Goal: Transaction & Acquisition: Purchase product/service

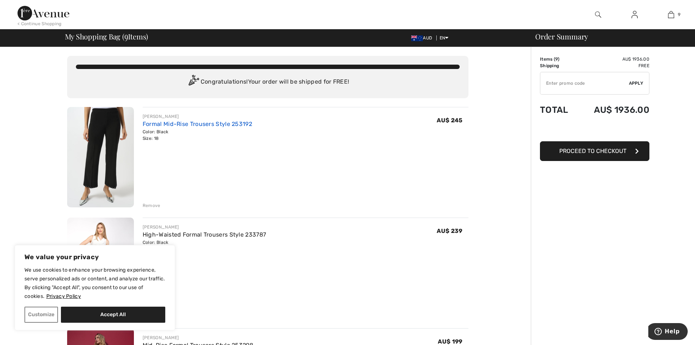
click at [146, 125] on link "Formal Mid-Rise Trousers Style 253192" at bounding box center [197, 123] width 109 height 7
click at [147, 207] on div "Remove" at bounding box center [152, 205] width 18 height 7
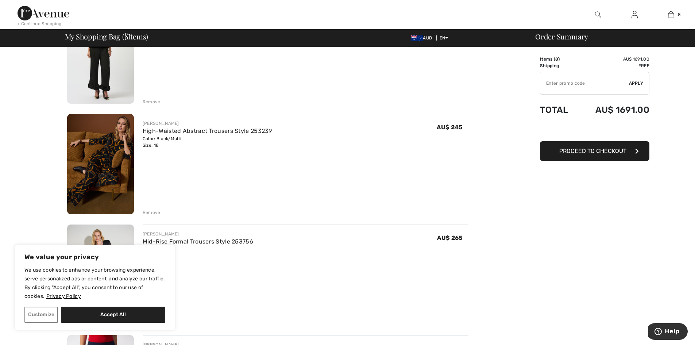
scroll to position [328, 0]
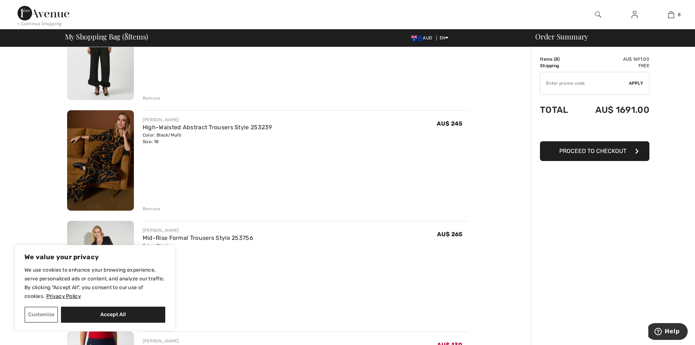
click at [149, 207] on div "Remove" at bounding box center [152, 208] width 18 height 7
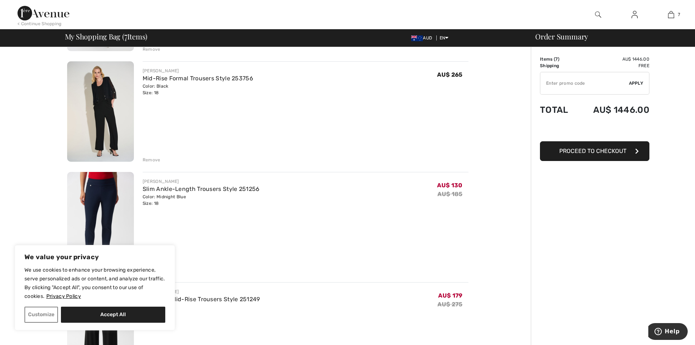
scroll to position [474, 0]
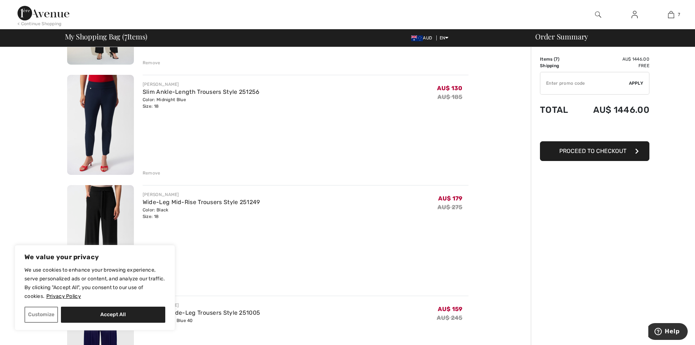
click at [150, 174] on div "Remove" at bounding box center [152, 173] width 18 height 7
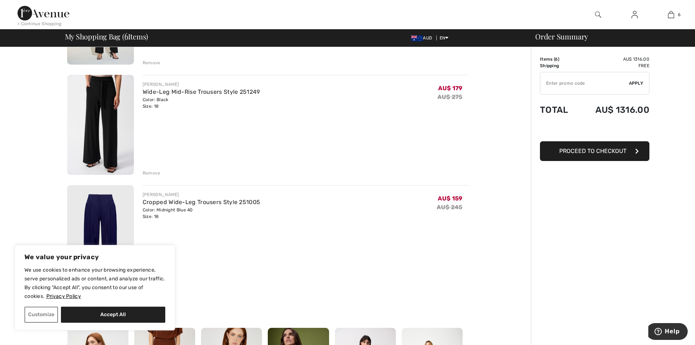
click at [155, 173] on div "Remove" at bounding box center [152, 173] width 18 height 7
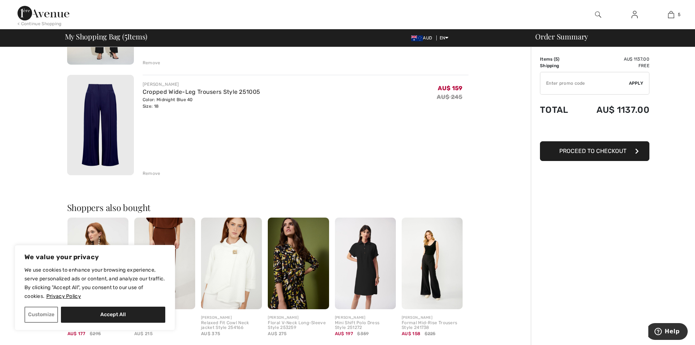
click at [149, 173] on div "Remove" at bounding box center [152, 173] width 18 height 7
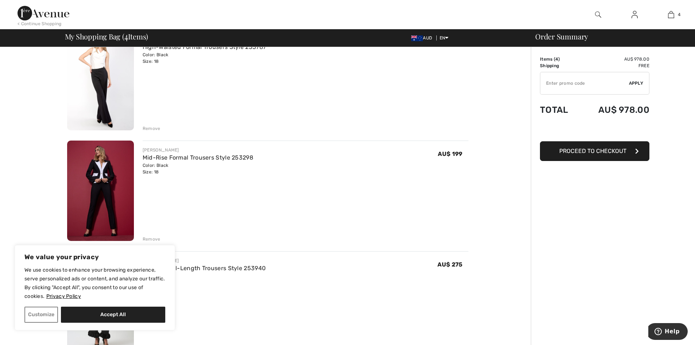
scroll to position [0, 0]
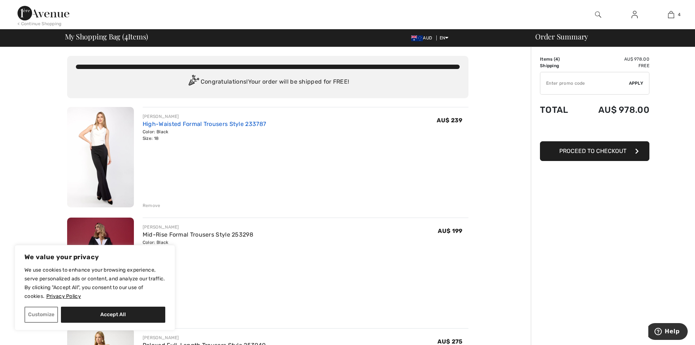
click at [187, 123] on link "High-Waisted Formal Trousers Style 233787" at bounding box center [204, 123] width 123 height 7
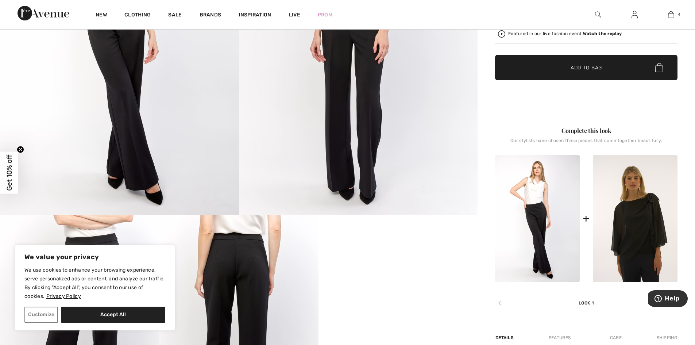
scroll to position [182, 0]
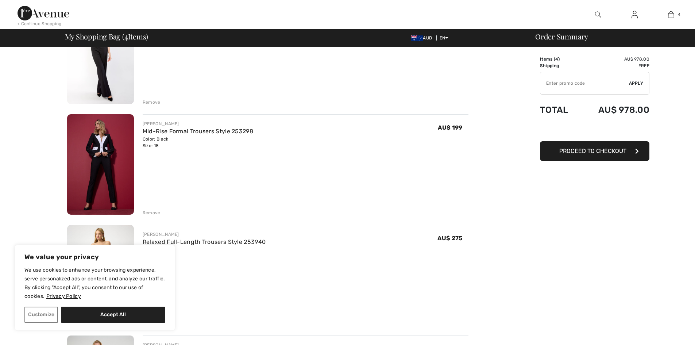
scroll to position [109, 0]
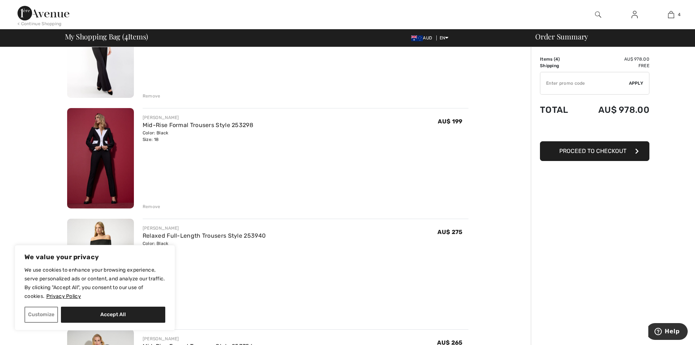
click at [195, 129] on div "Mid-Rise Formal Trousers Style 253298" at bounding box center [198, 125] width 111 height 9
click at [203, 122] on link "Mid-Rise Formal Trousers Style 253298" at bounding box center [198, 124] width 111 height 7
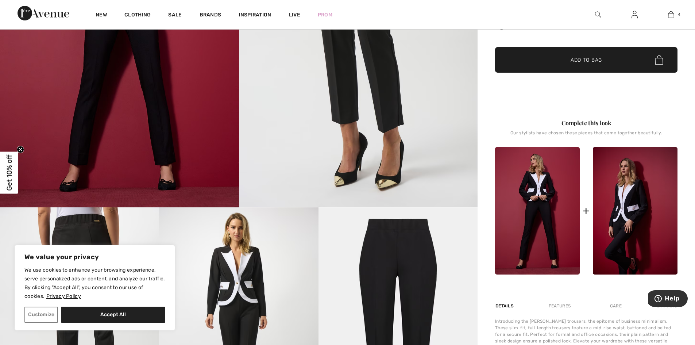
scroll to position [73, 0]
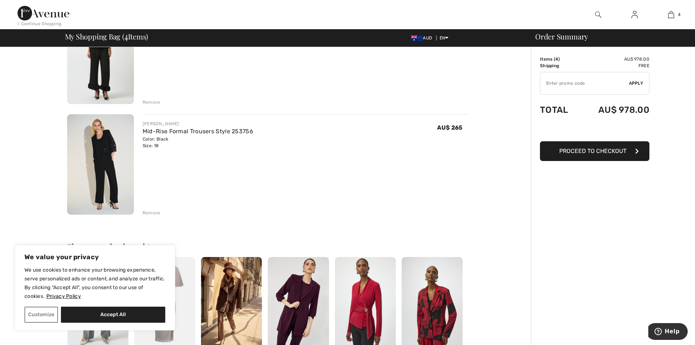
scroll to position [328, 0]
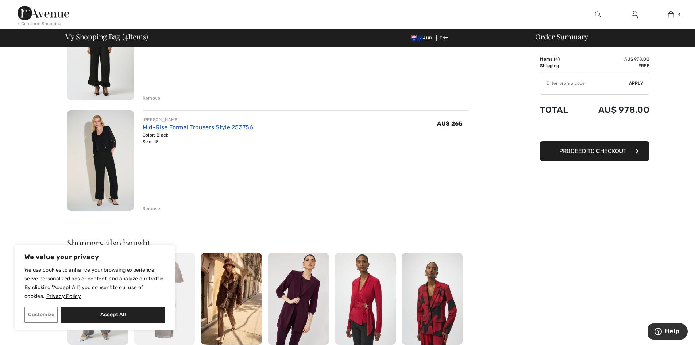
click at [159, 126] on link "Mid-Rise Formal Trousers Style 253756" at bounding box center [198, 127] width 111 height 7
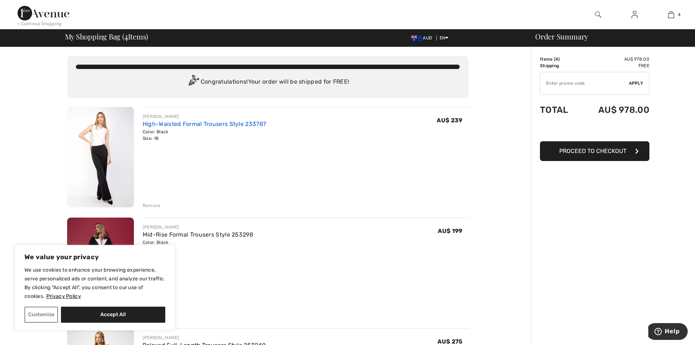
click at [180, 124] on link "High-Waisted Formal Trousers Style 233787" at bounding box center [204, 123] width 123 height 7
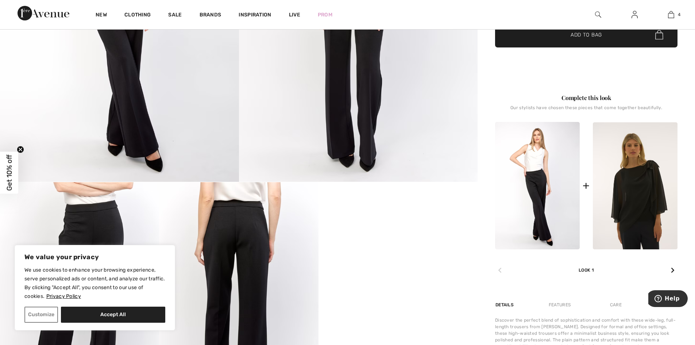
scroll to position [328, 0]
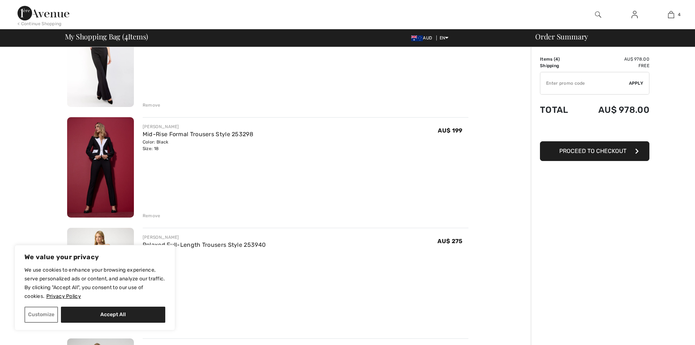
scroll to position [109, 0]
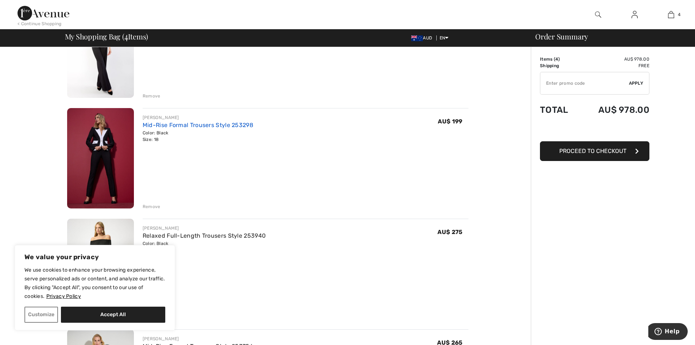
click at [177, 124] on link "Mid-Rise Formal Trousers Style 253298" at bounding box center [198, 124] width 111 height 7
click at [149, 206] on div "Remove" at bounding box center [152, 206] width 18 height 7
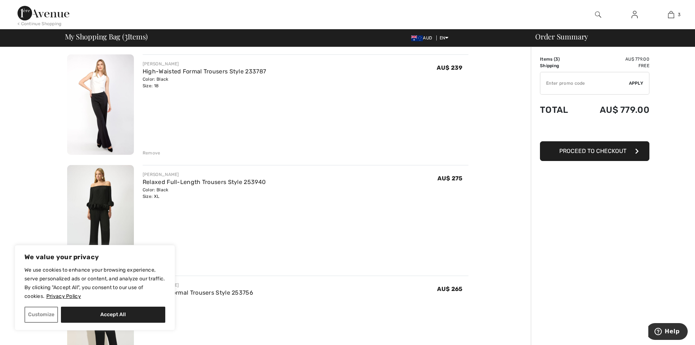
scroll to position [182, 0]
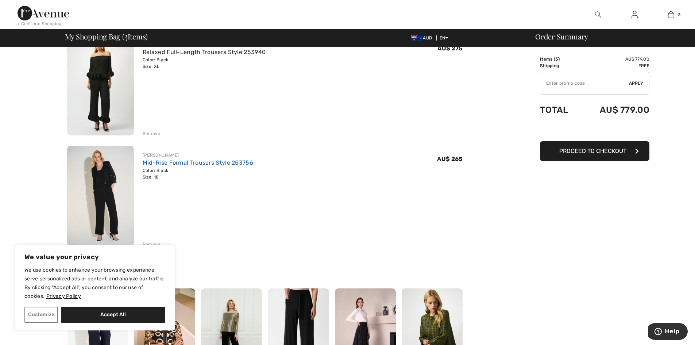
click at [180, 163] on link "Mid-Rise Formal Trousers Style 253756" at bounding box center [198, 162] width 111 height 7
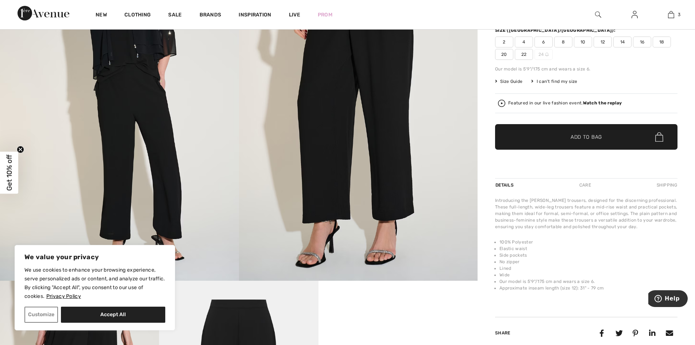
scroll to position [109, 0]
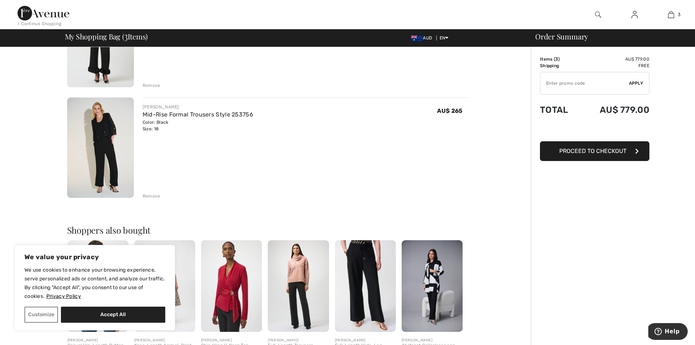
scroll to position [255, 0]
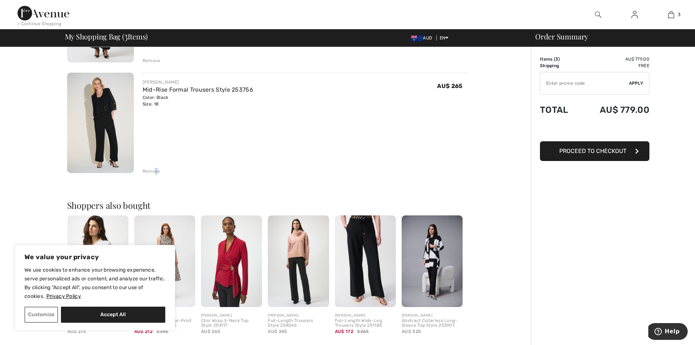
click at [156, 172] on div "Remove" at bounding box center [152, 171] width 18 height 7
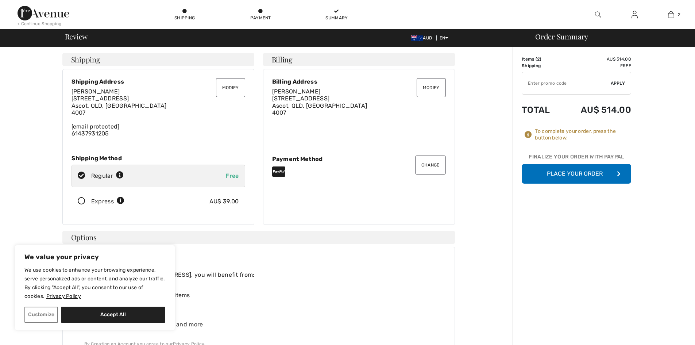
click at [569, 176] on button "Place Your Order" at bounding box center [576, 174] width 109 height 20
